Goal: Task Accomplishment & Management: Use online tool/utility

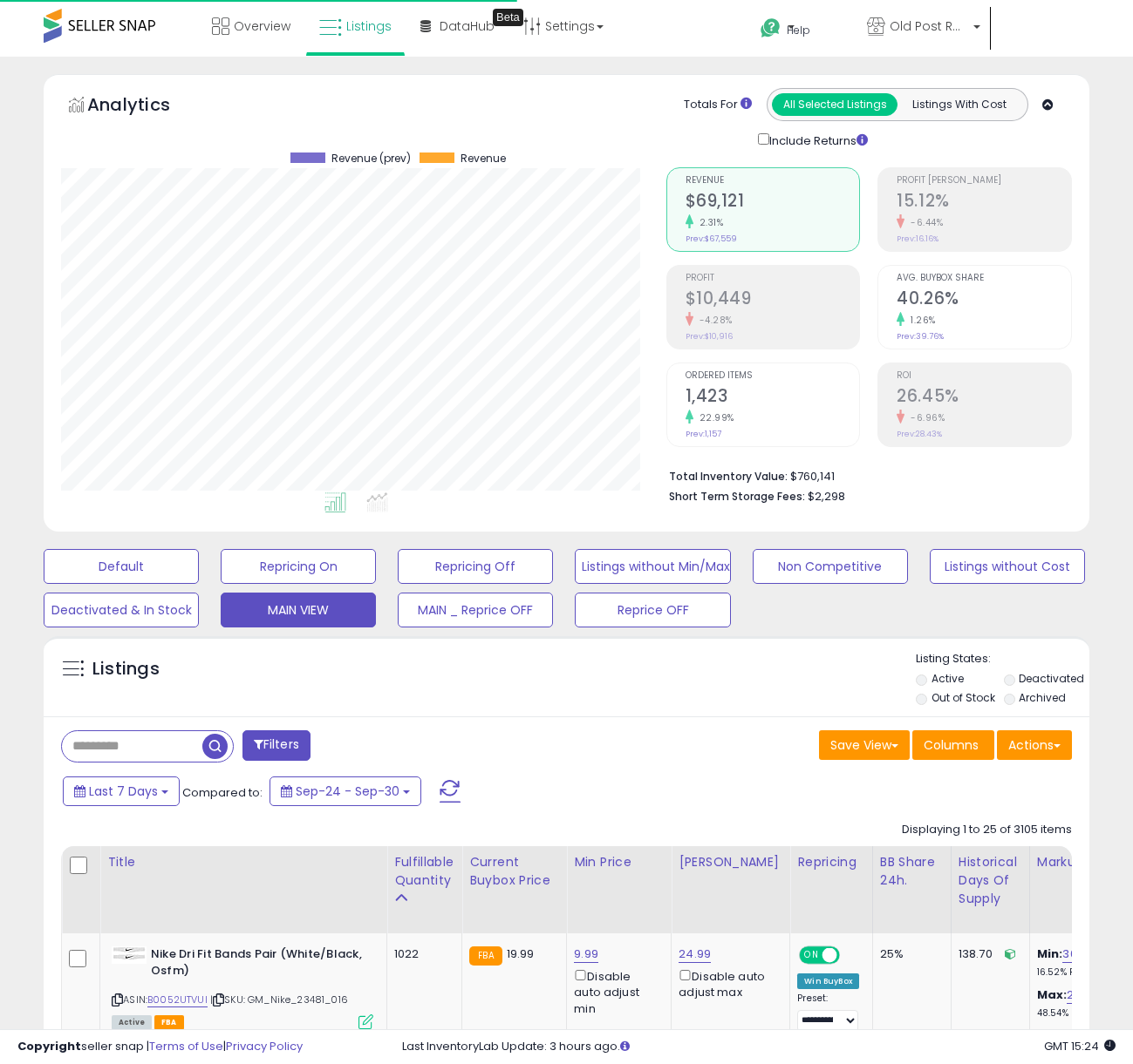
scroll to position [357, 604]
click at [175, 746] on input "text" at bounding box center [181, 747] width 238 height 31
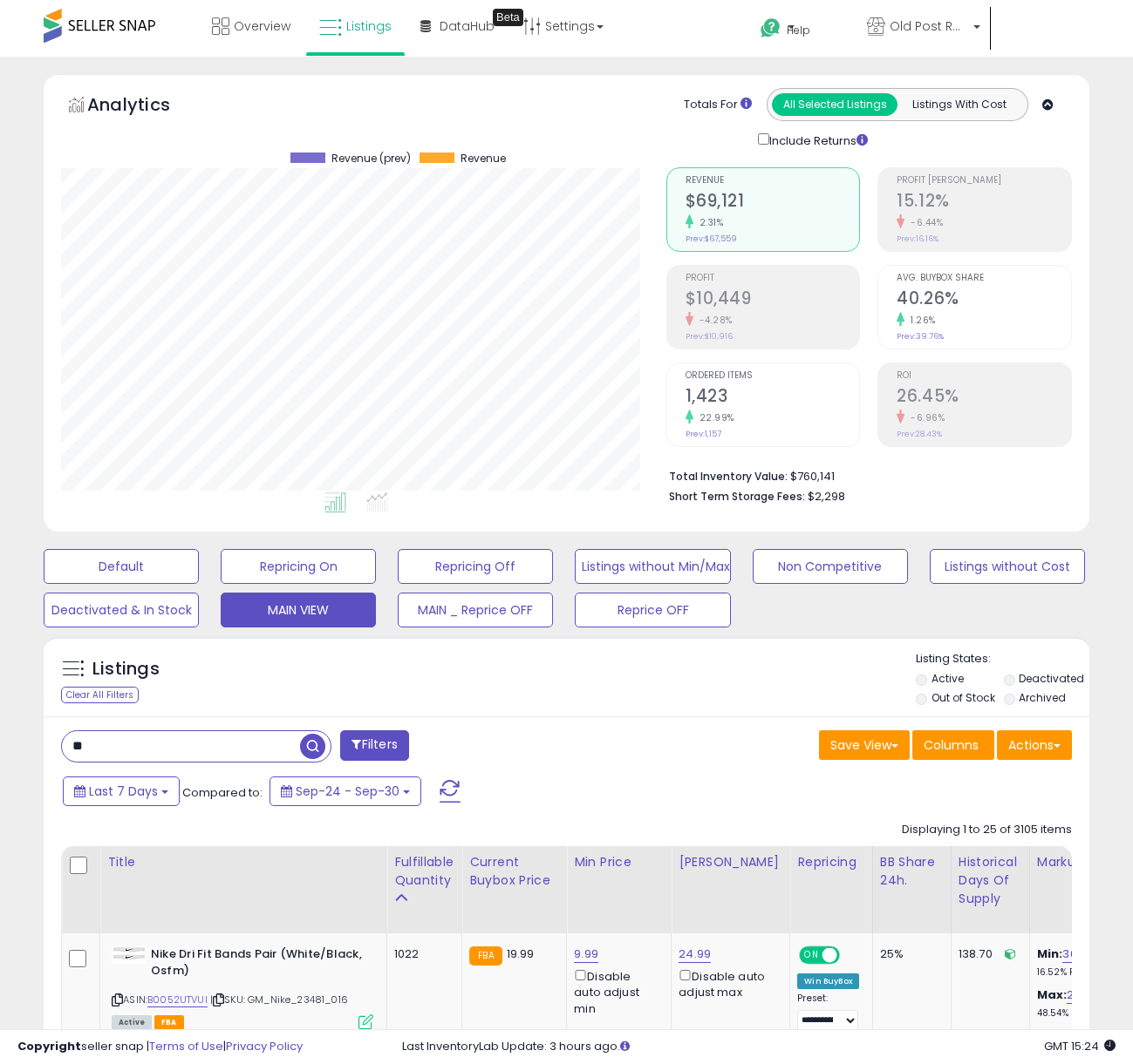
type input "*"
click at [675, 607] on button "Reprice OFF" at bounding box center [652, 610] width 155 height 35
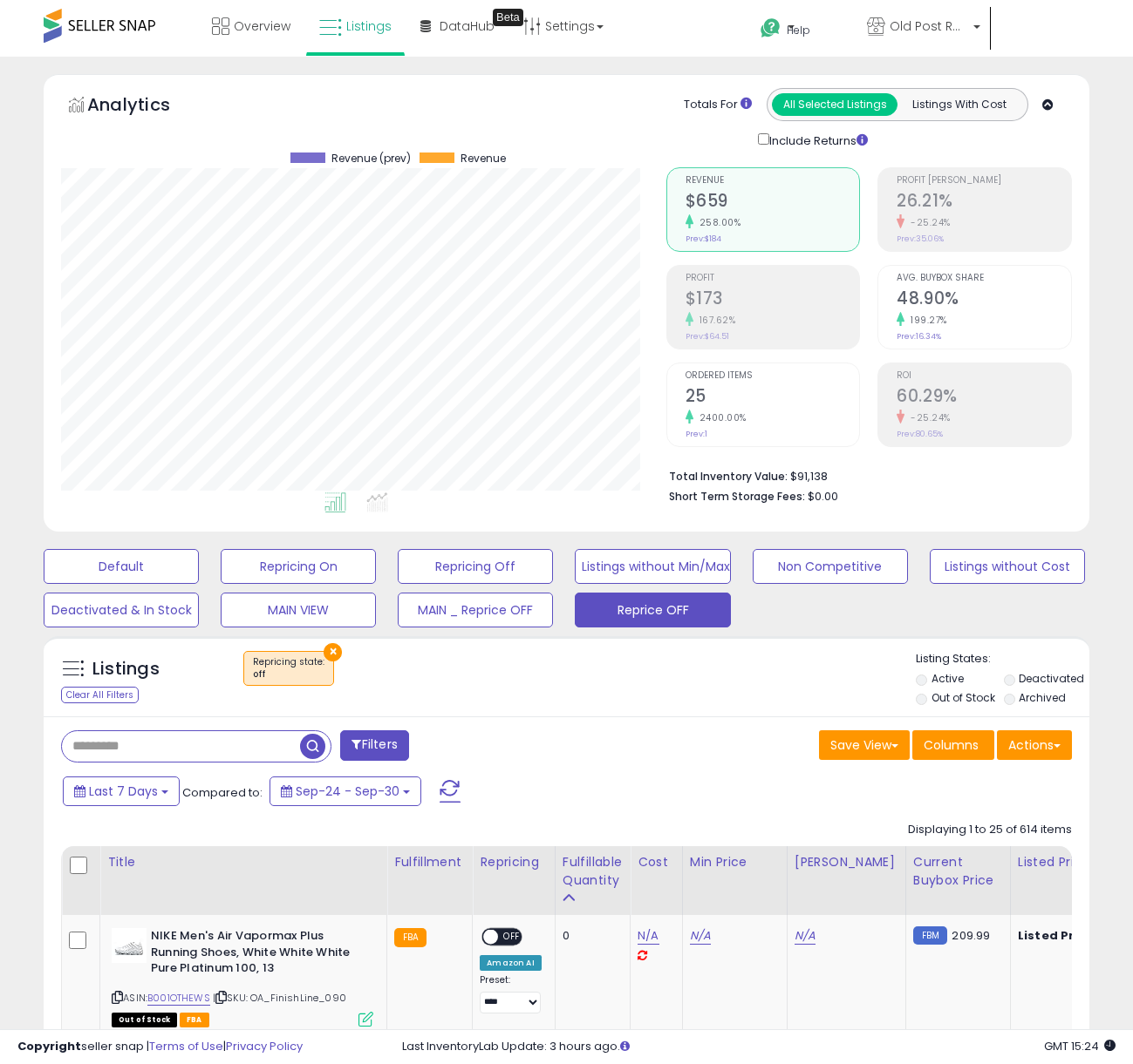
click at [149, 740] on input "text" at bounding box center [181, 747] width 238 height 31
type input "*"
click at [247, 611] on button "MAIN VIEW" at bounding box center [299, 610] width 155 height 35
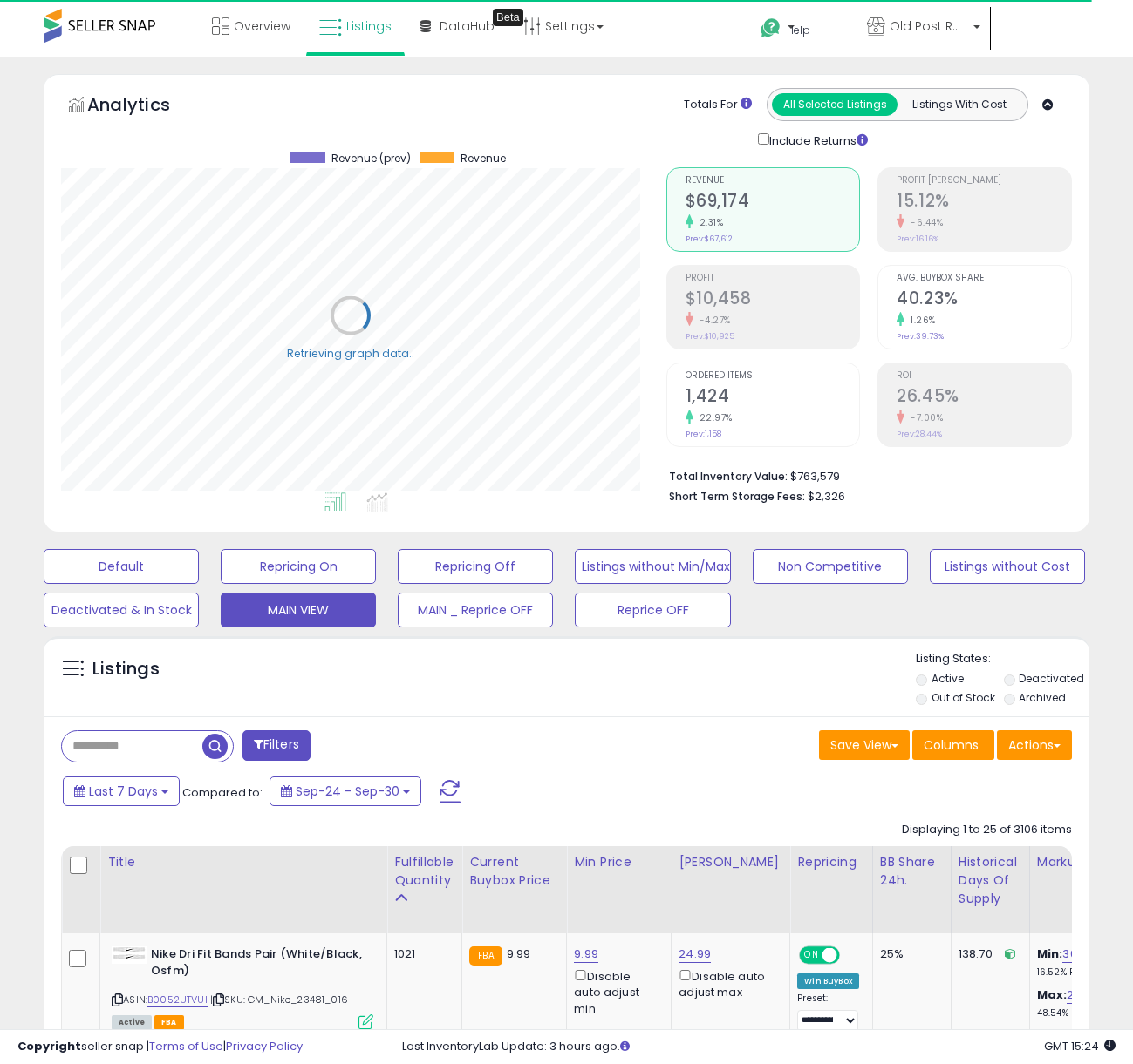
click at [180, 753] on input "text" at bounding box center [133, 747] width 141 height 31
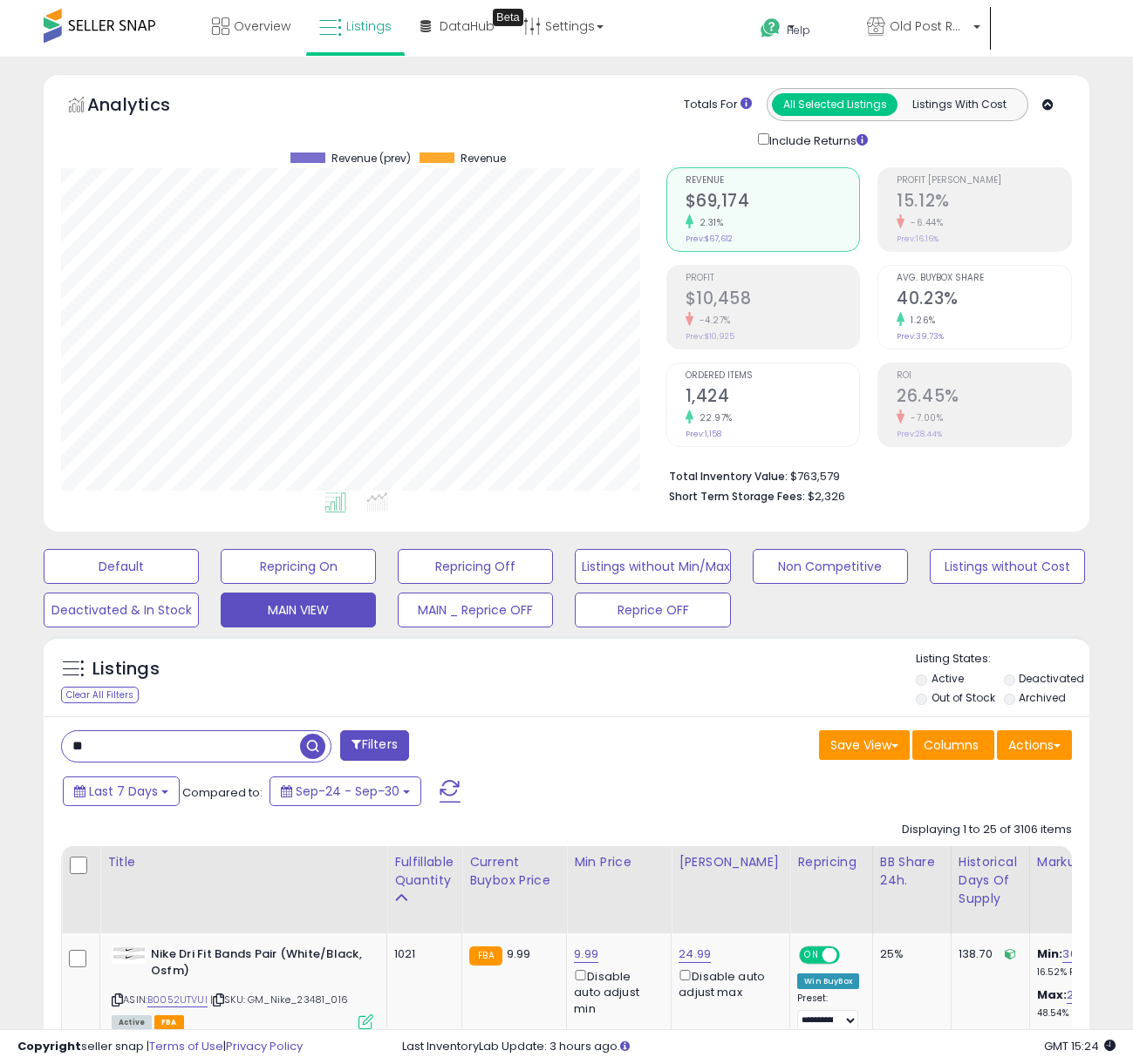
type input "*"
type input "******"
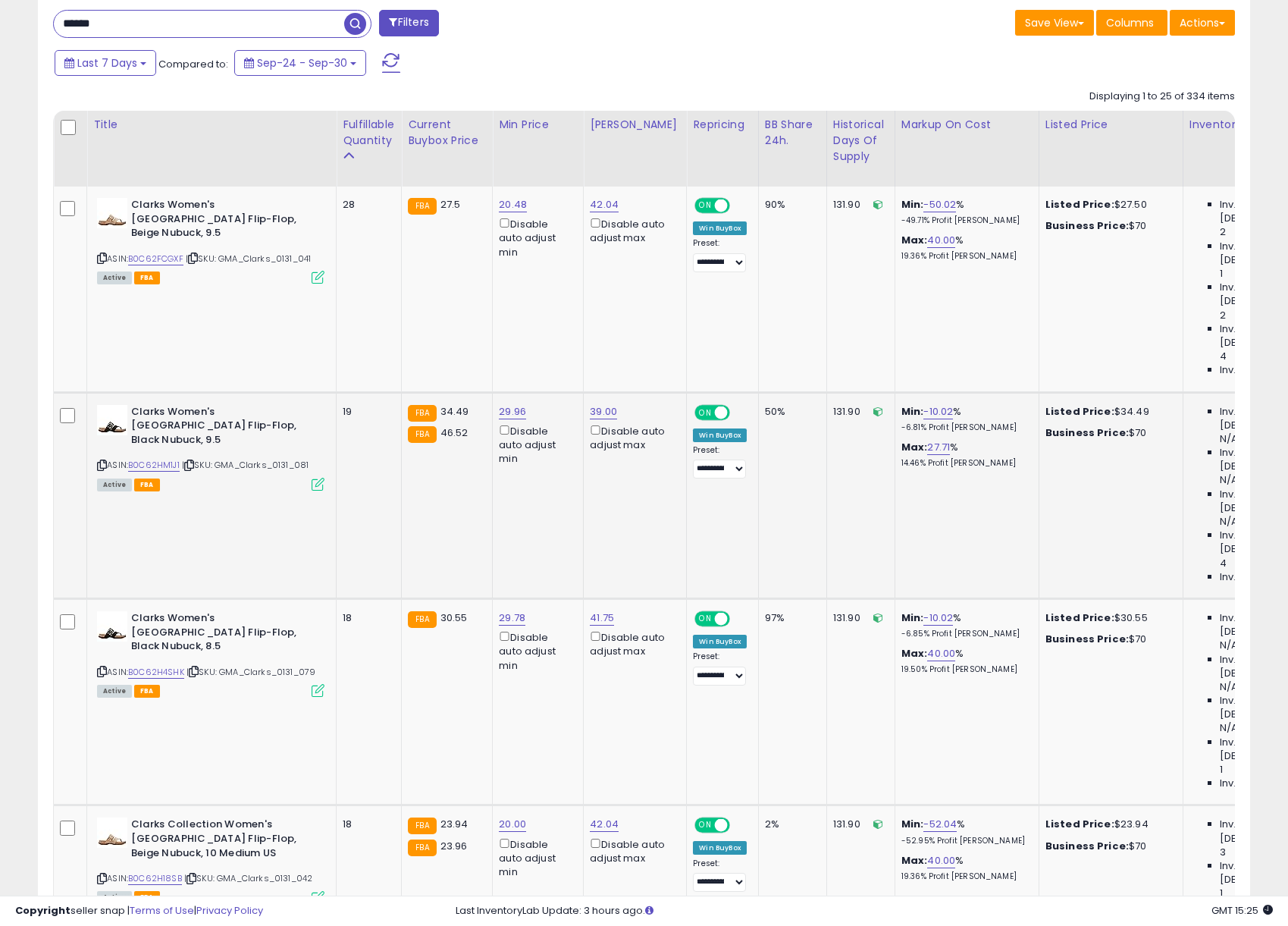
scroll to position [634, 0]
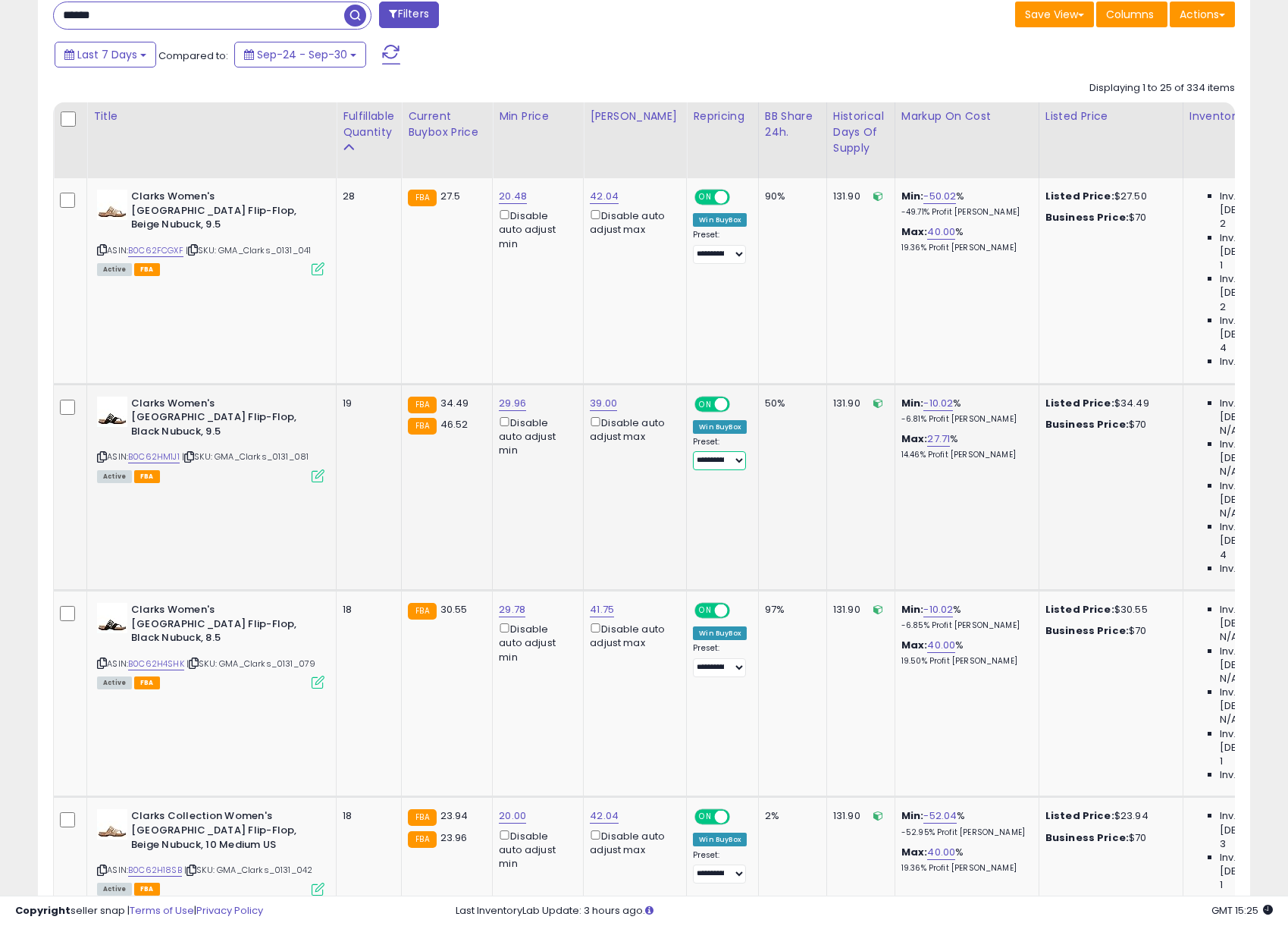
click at [693, 451] on select "**********" at bounding box center [719, 461] width 53 height 19
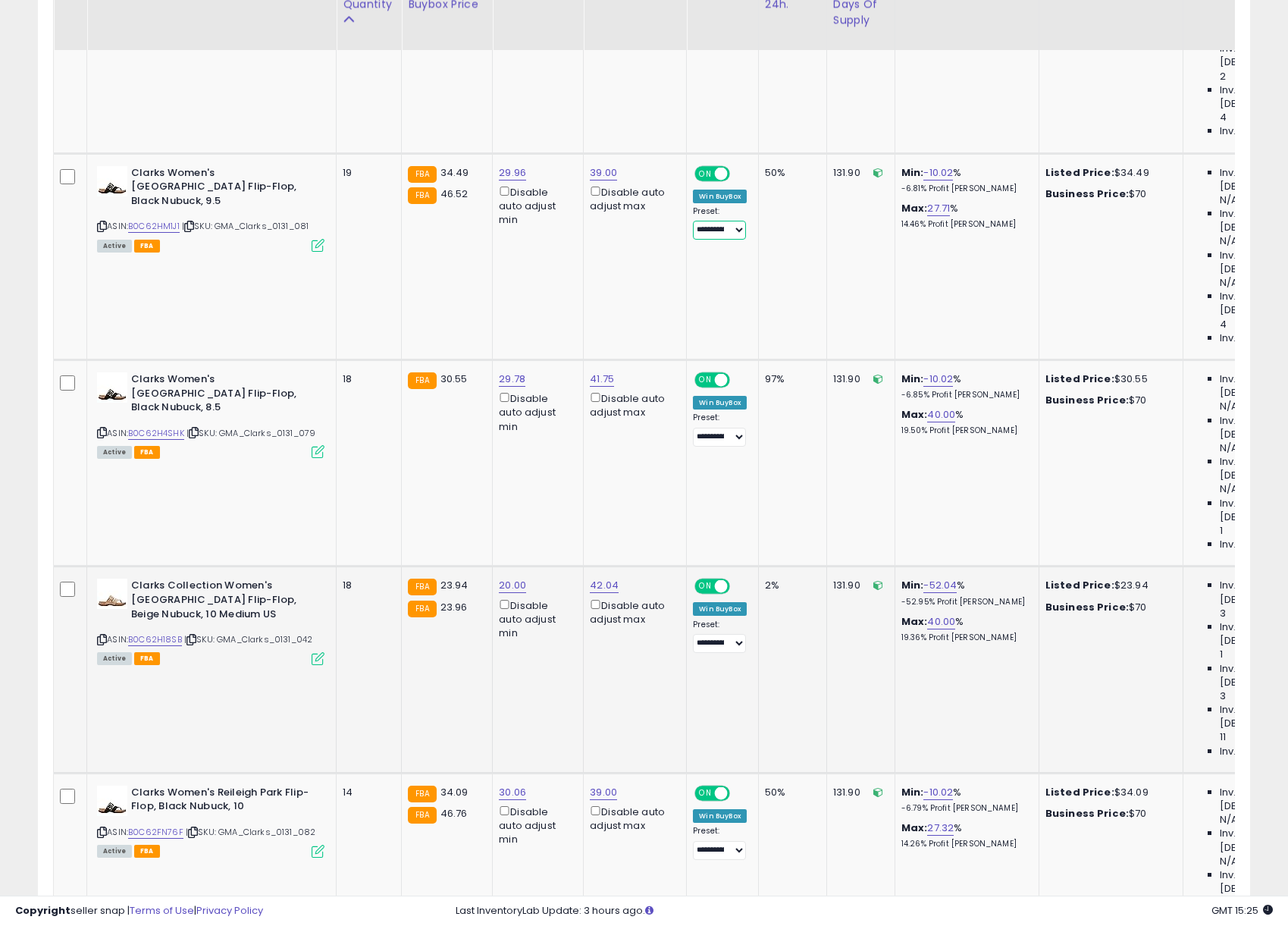
scroll to position [877, 0]
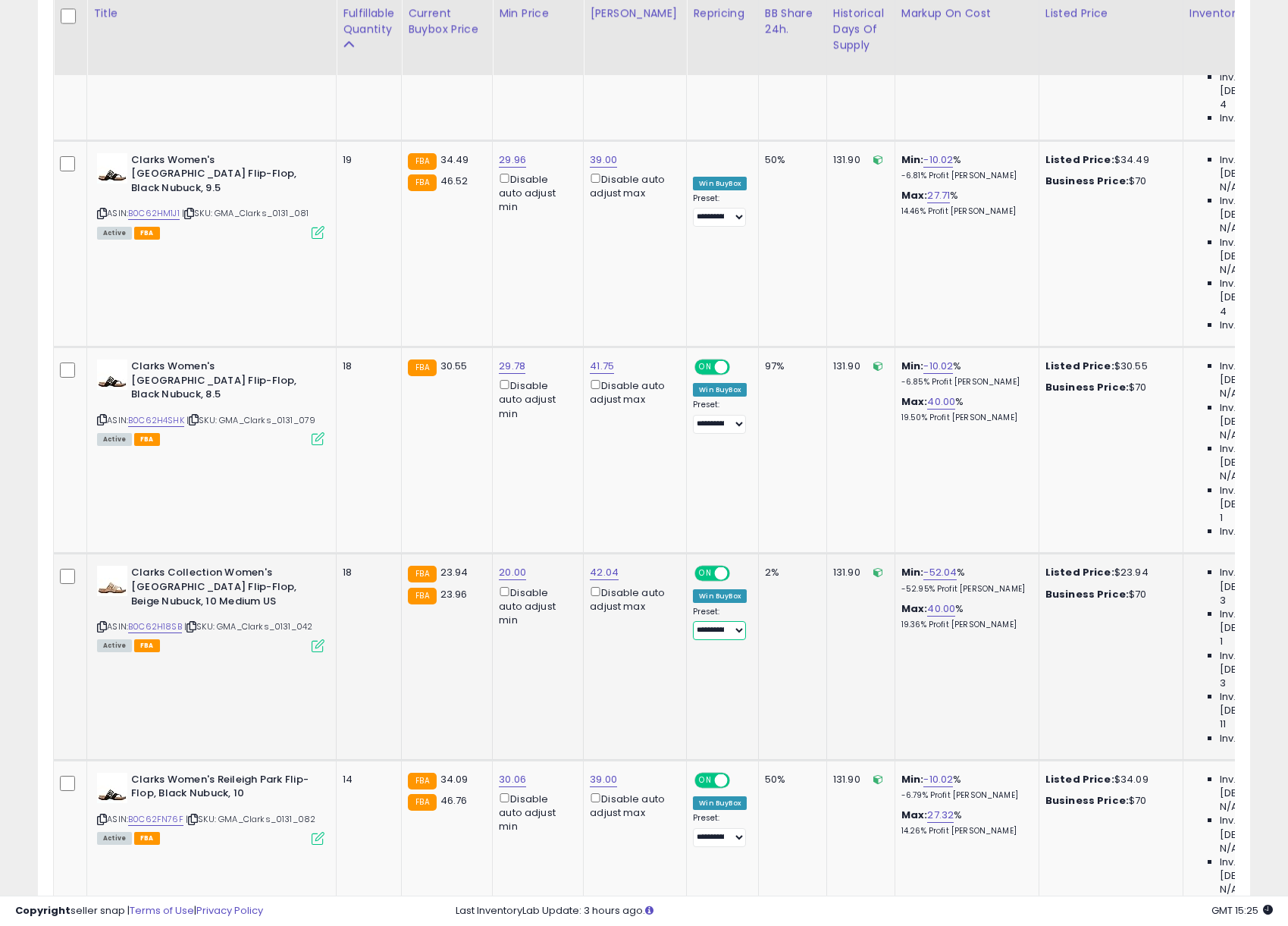
click at [693, 622] on select "**********" at bounding box center [719, 631] width 53 height 19
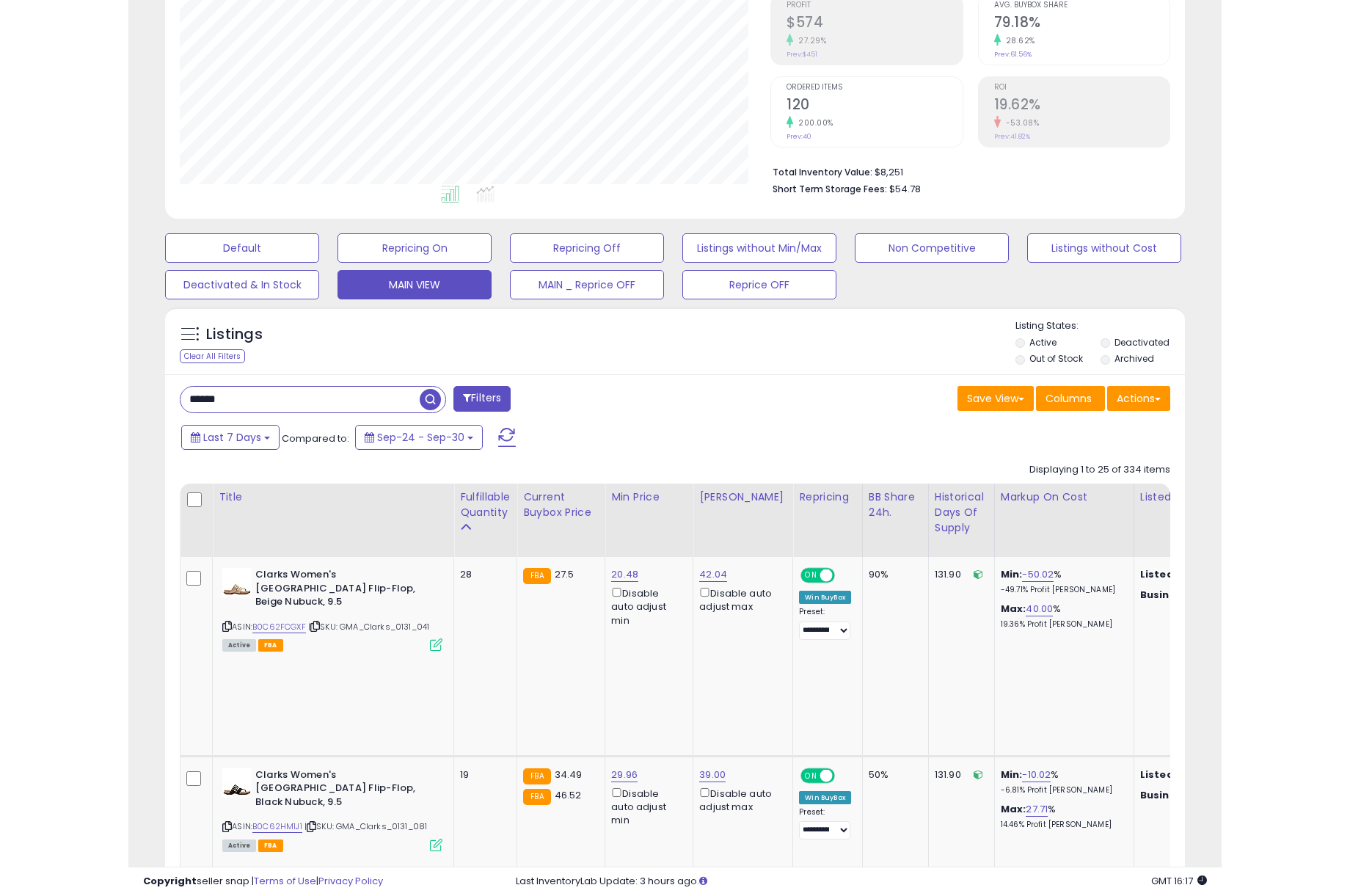
scroll to position [0, 0]
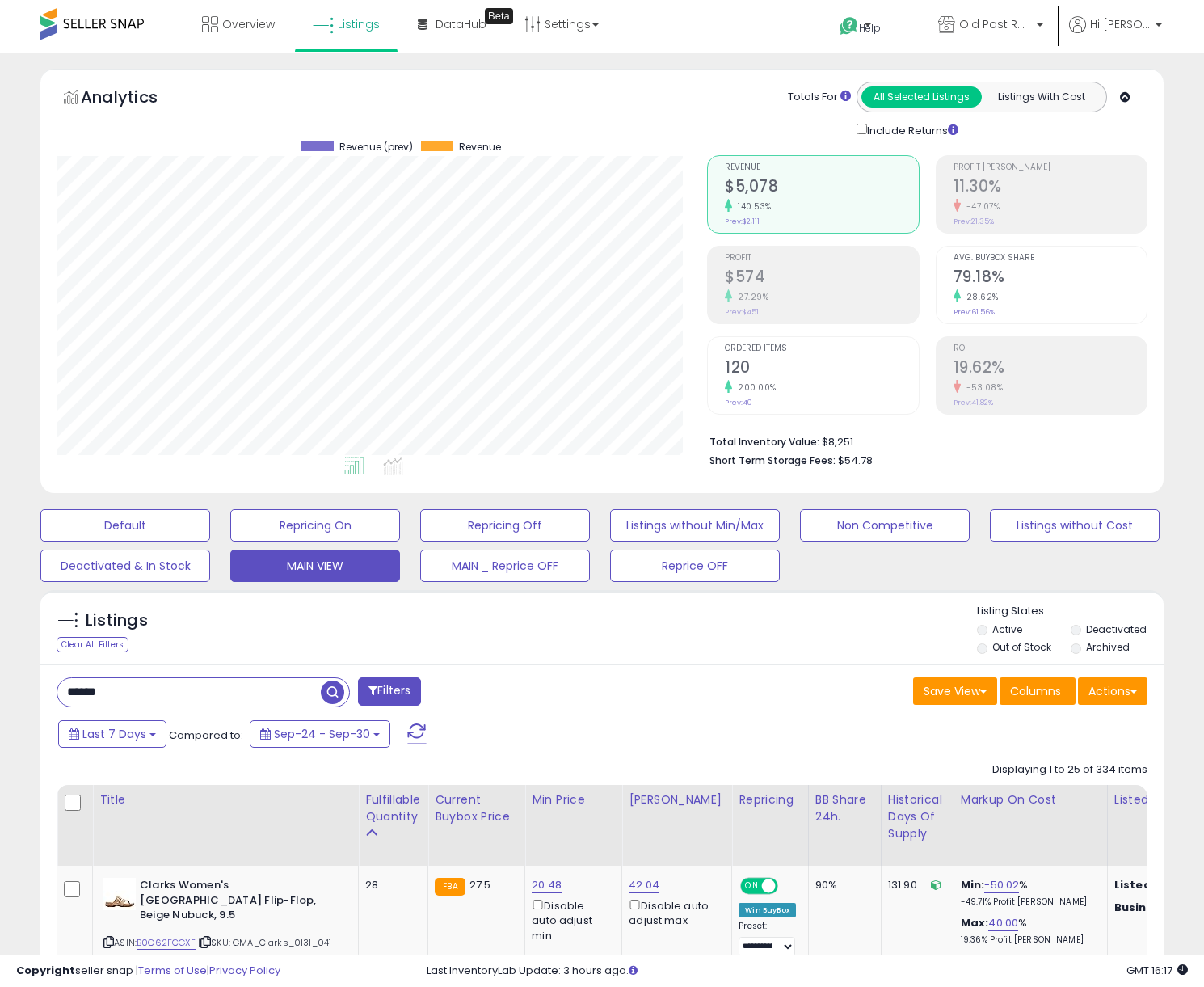
click at [109, 30] on span at bounding box center [92, 24] width 104 height 32
click at [91, 26] on span at bounding box center [92, 24] width 104 height 32
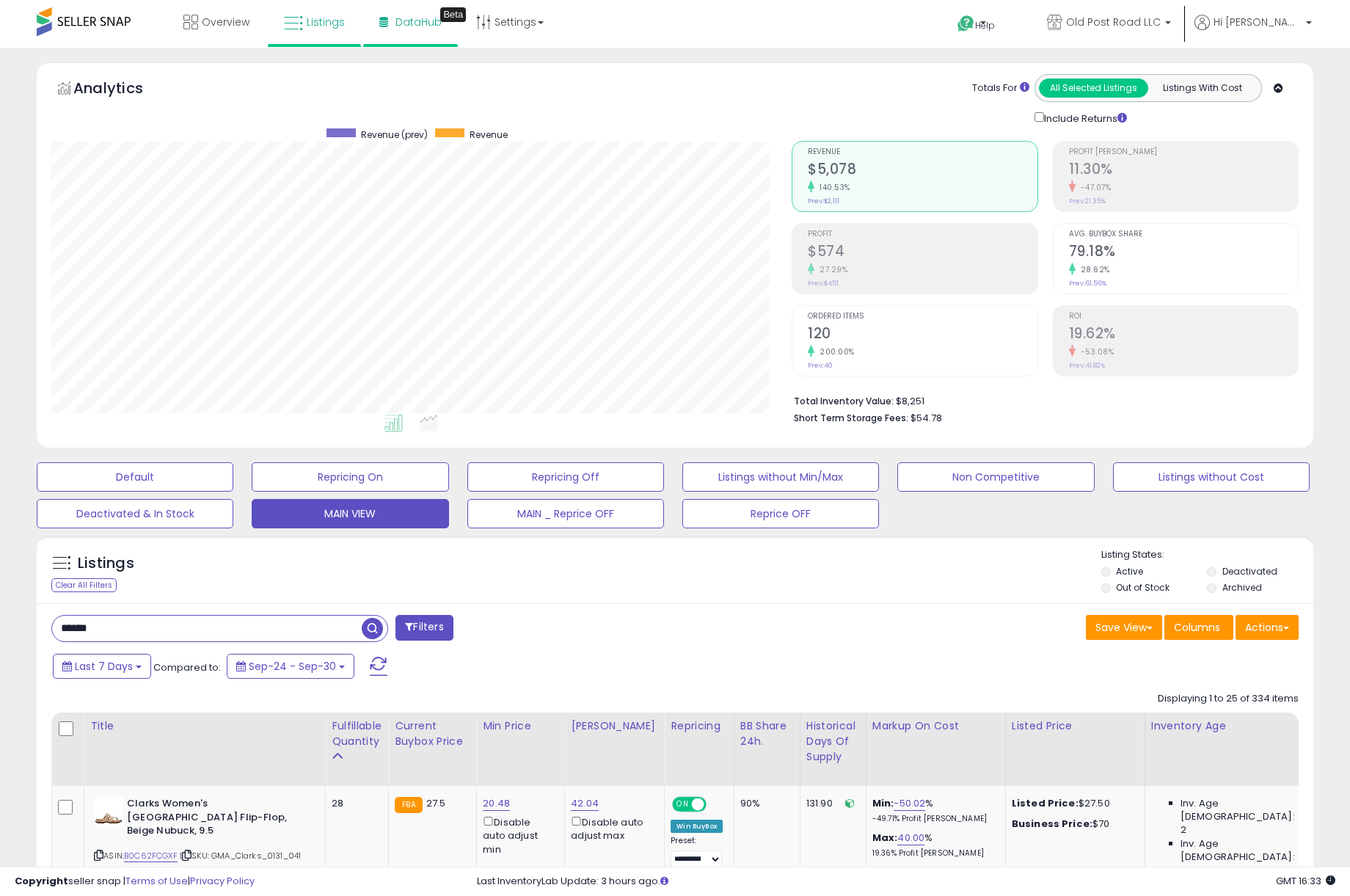
scroll to position [301, 740]
